Goal: Task Accomplishment & Management: Use online tool/utility

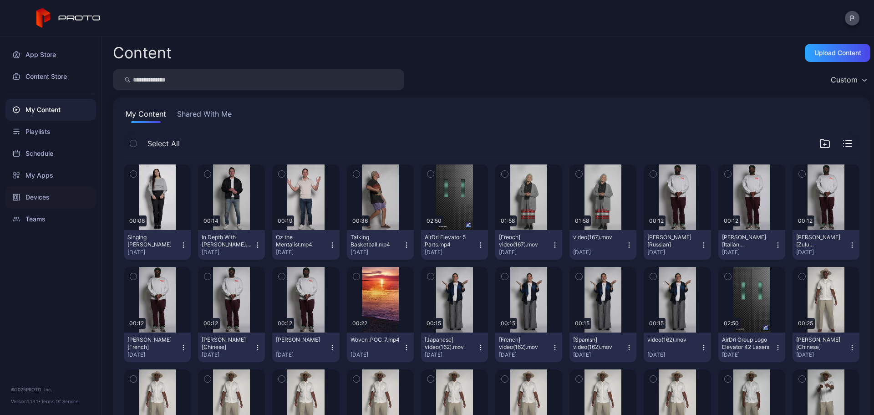
click at [60, 194] on div "Devices" at bounding box center [50, 197] width 91 height 22
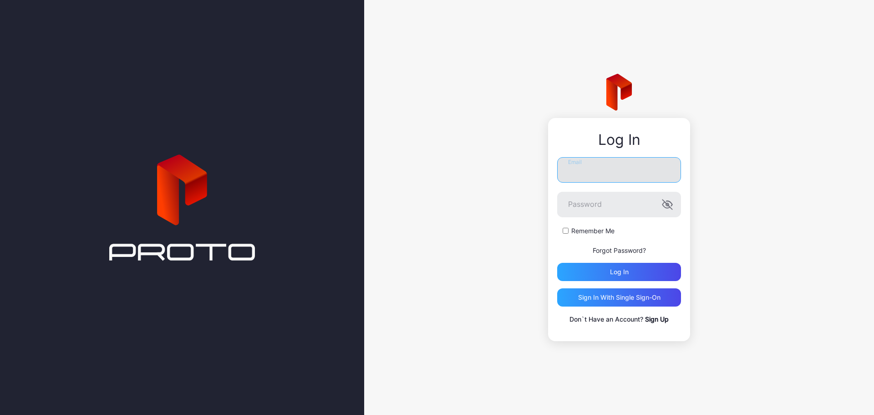
type input "**********"
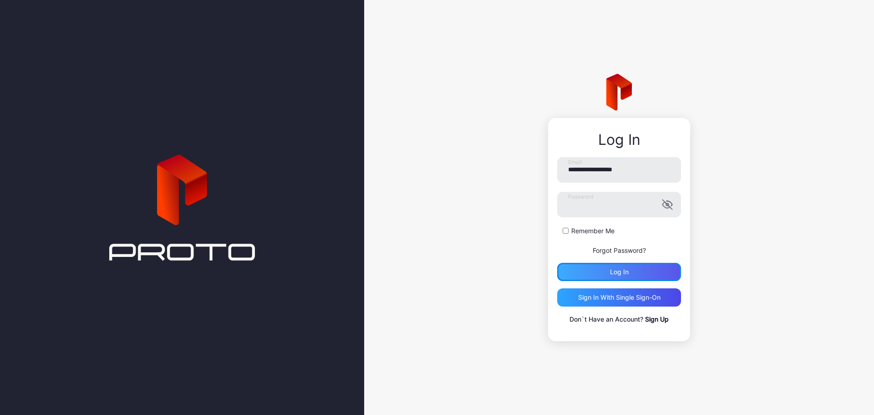
click at [611, 272] on div "Log in" at bounding box center [619, 271] width 19 height 7
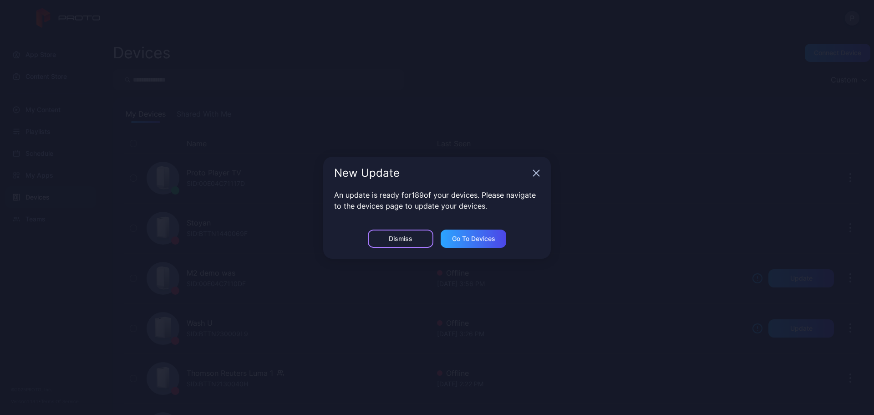
click at [423, 243] on div "Dismiss" at bounding box center [401, 238] width 66 height 18
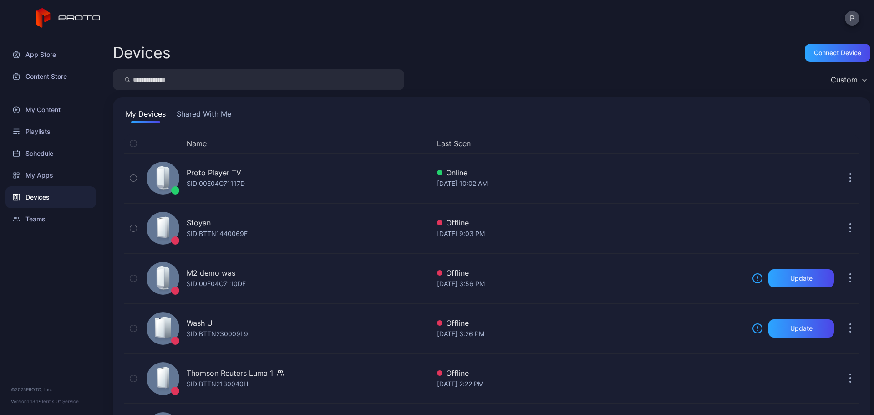
click at [279, 69] on input "search" at bounding box center [258, 79] width 291 height 21
type input "*******"
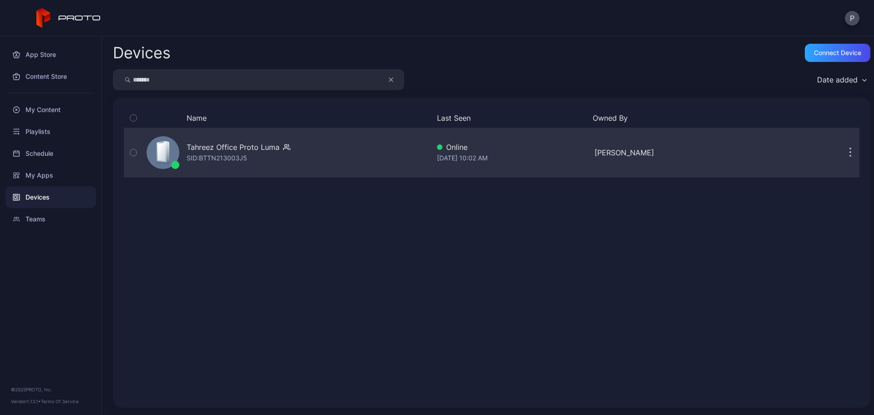
click at [376, 159] on div "Tahreez Office Proto [PERSON_NAME]: BTTN213003J5" at bounding box center [286, 153] width 287 height 46
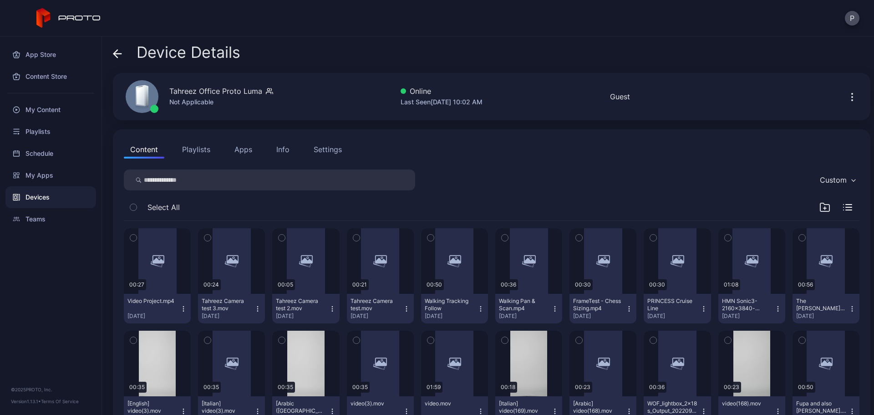
click at [240, 149] on button "Apps" at bounding box center [243, 149] width 31 height 18
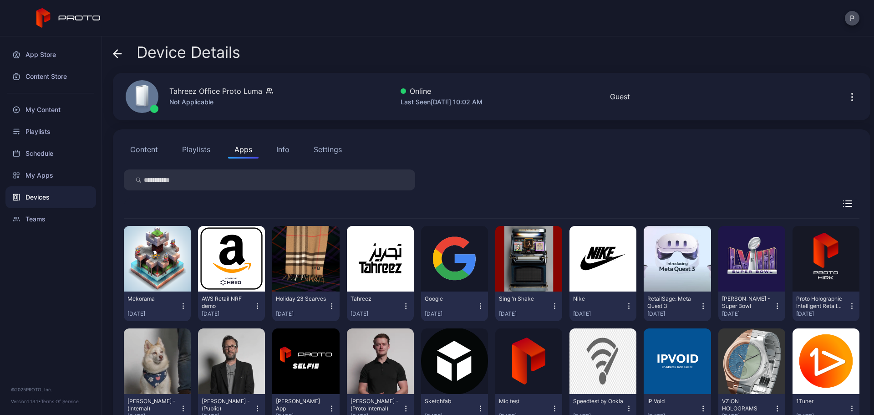
click at [152, 148] on button "Content" at bounding box center [144, 149] width 41 height 18
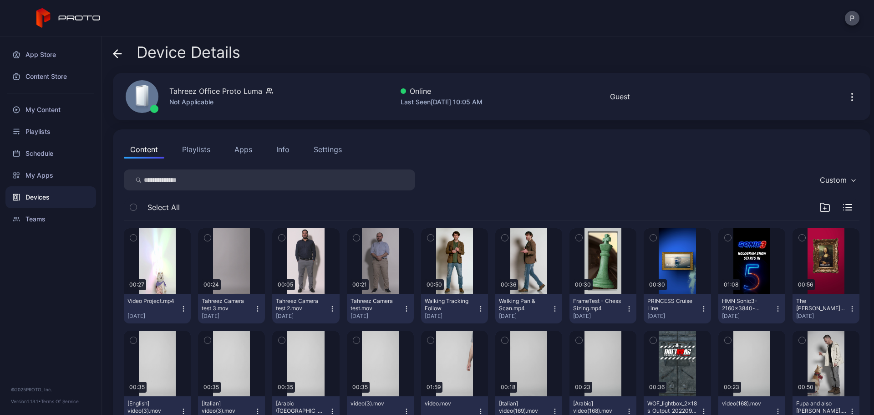
click at [264, 149] on div "Content Playlists Apps Info Settings" at bounding box center [492, 149] width 736 height 18
click at [253, 148] on button "Apps" at bounding box center [243, 149] width 31 height 18
